Goal: Download file/media

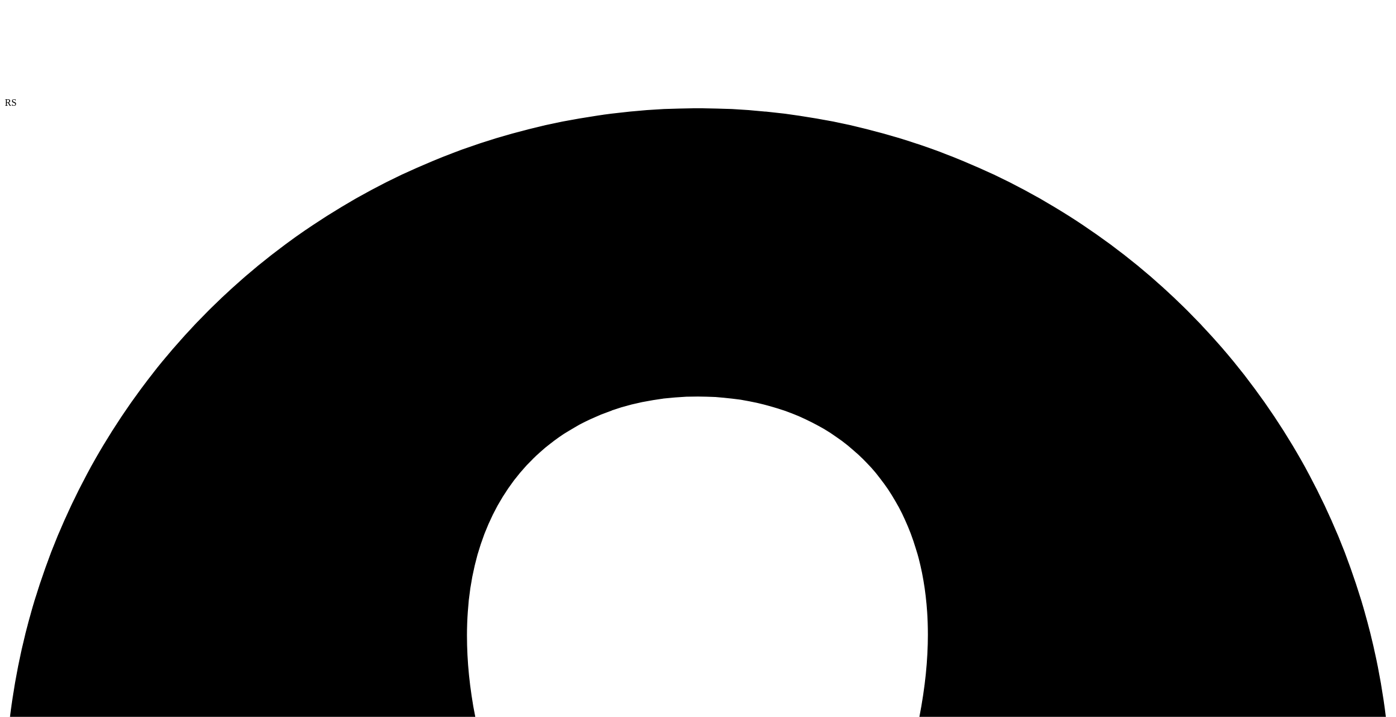
copy div "SystemNodeFile"
